Goal: Transaction & Acquisition: Purchase product/service

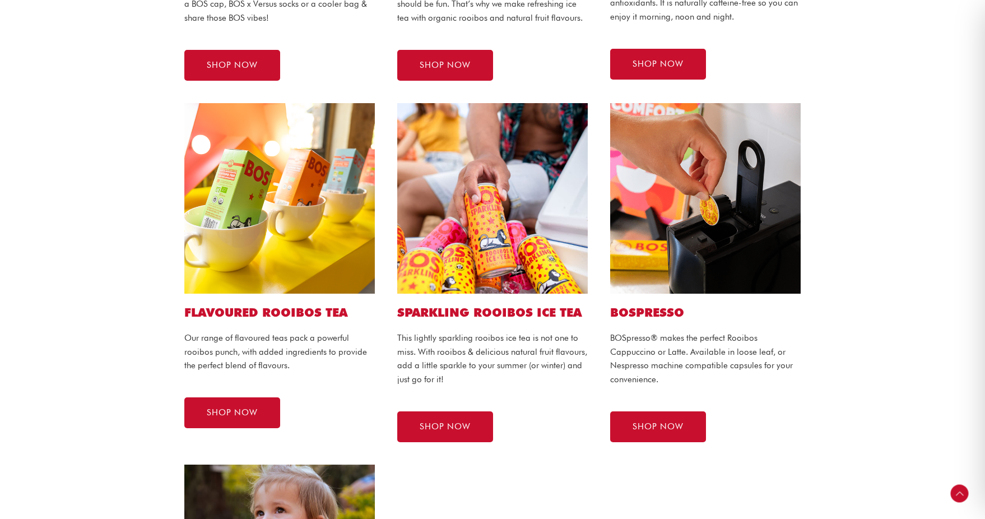
scroll to position [539, 0]
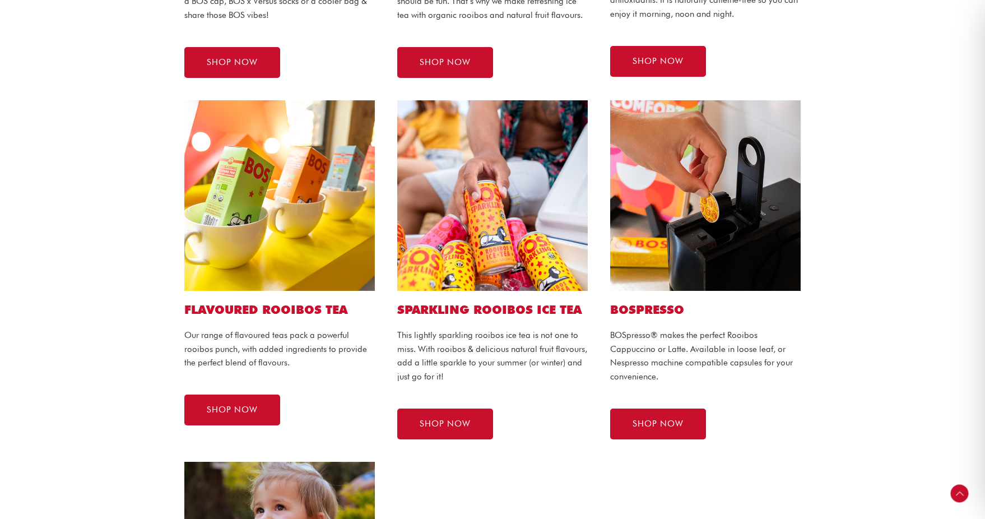
click at [503, 189] on img at bounding box center [492, 195] width 190 height 190
click at [451, 426] on span "SHOP NOW" at bounding box center [444, 423] width 51 height 8
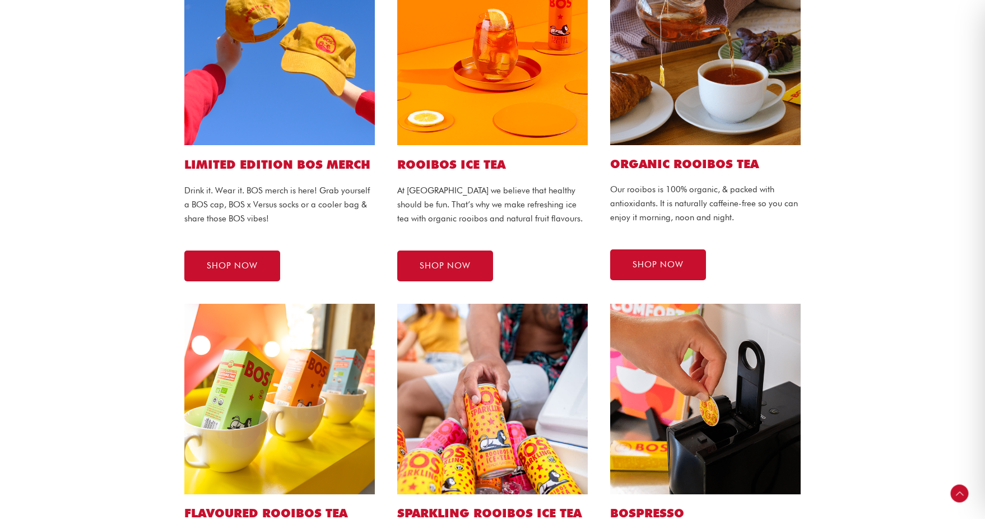
scroll to position [402, 0]
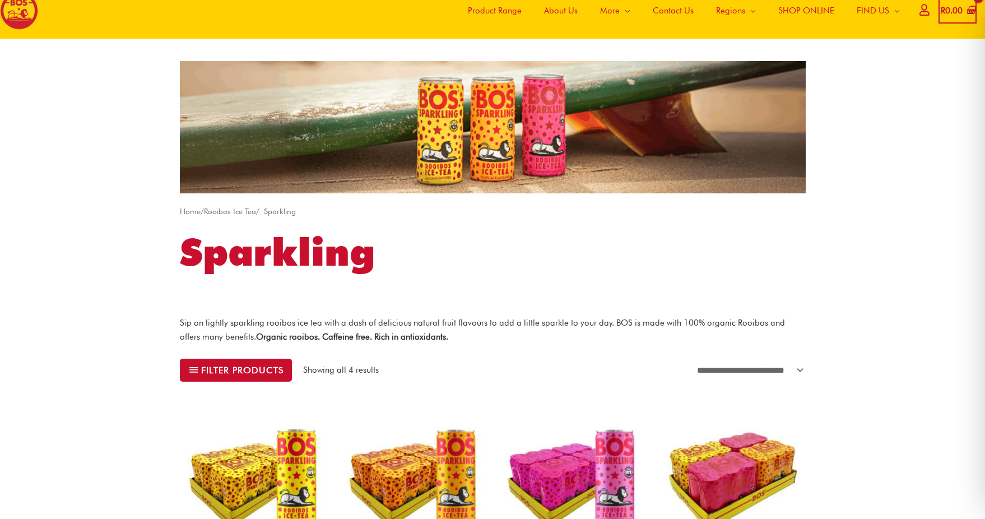
scroll to position [148, 0]
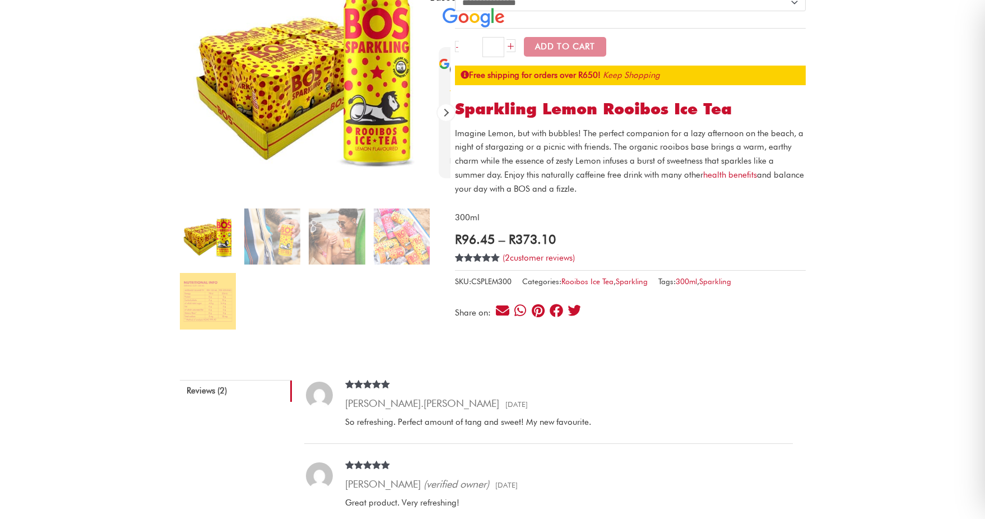
scroll to position [158, 0]
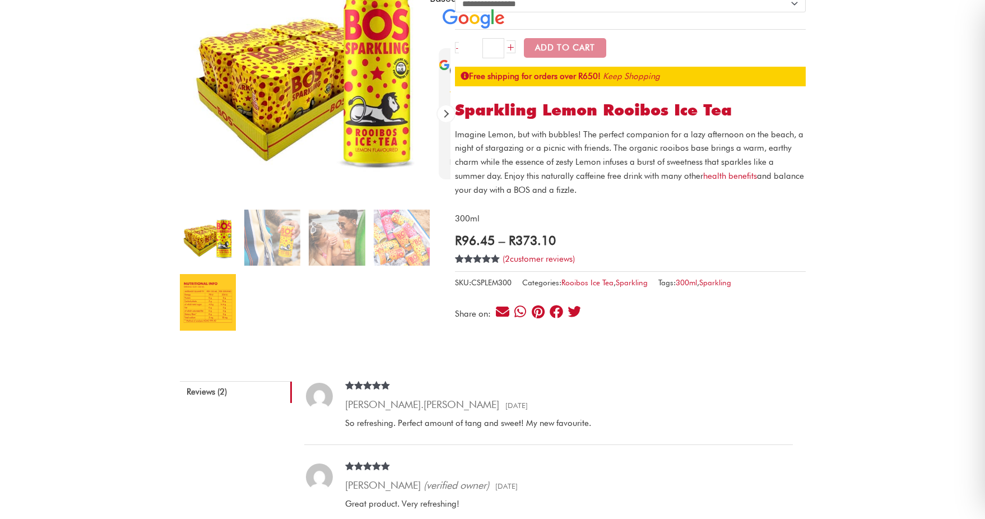
click at [192, 319] on img at bounding box center [208, 302] width 56 height 56
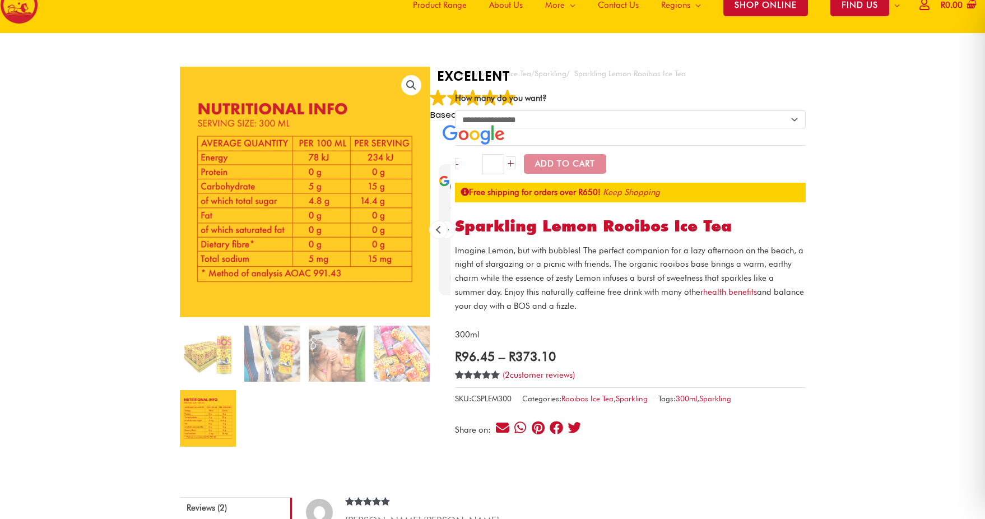
scroll to position [41, 0]
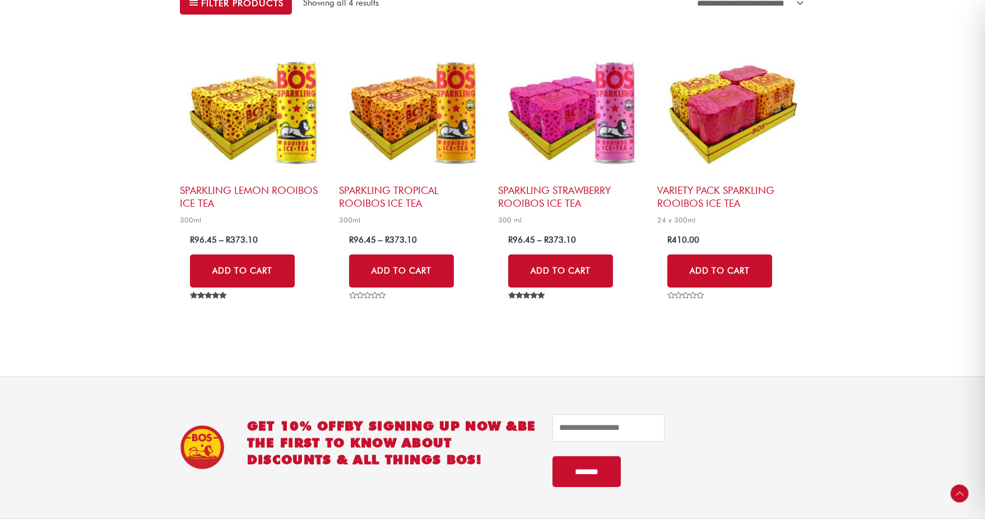
scroll to position [404, 0]
